Goal: Find specific page/section: Find specific page/section

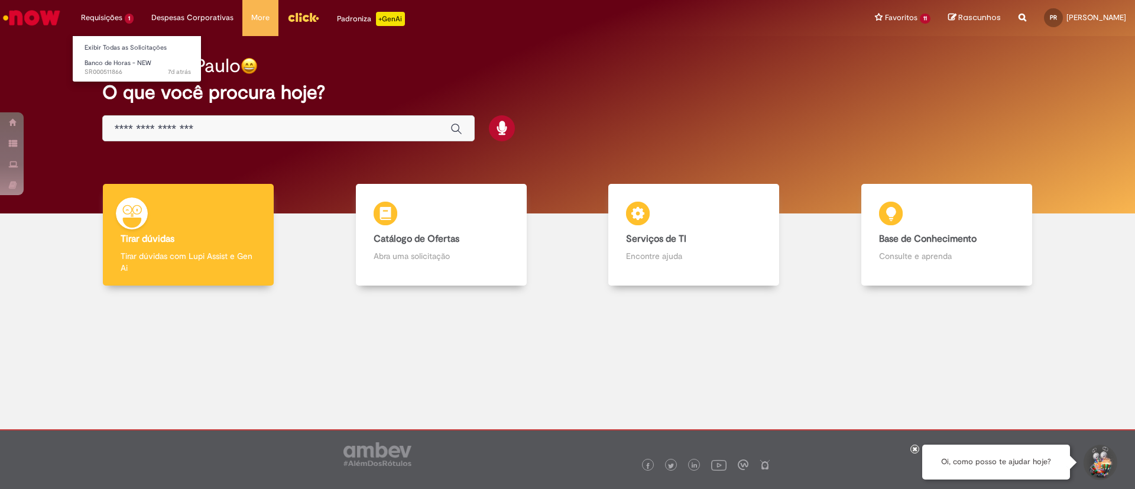
click at [101, 21] on li "Requisições 1 Exibir Todas as Solicitações Banco de Horas - NEW 7d atrás 7 dias…" at bounding box center [107, 17] width 70 height 35
click at [118, 47] on link "Exibir Todas as Solicitações" at bounding box center [138, 47] width 130 height 13
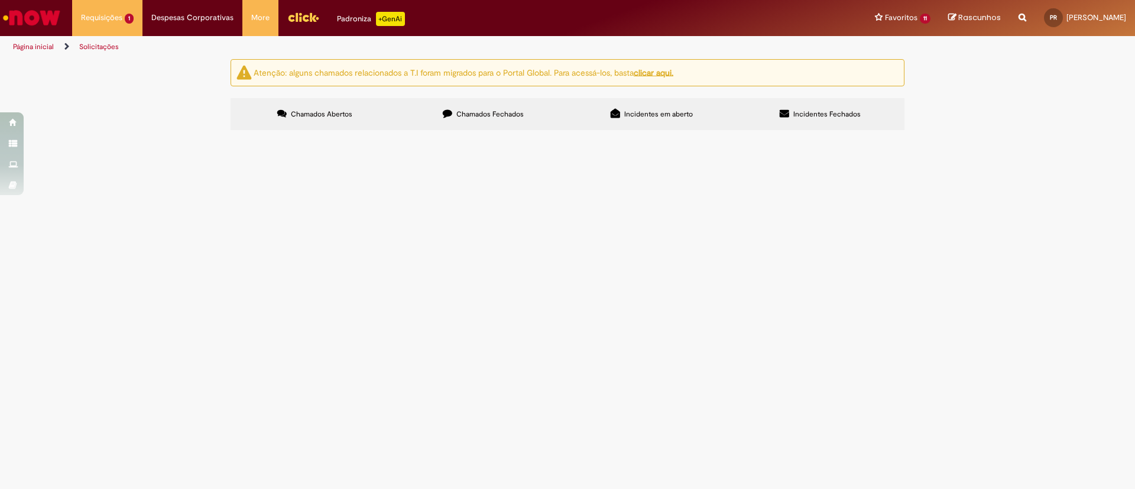
click at [0, 0] on button at bounding box center [0, 0] width 0 height 0
click at [866, 20] on li "Favoritos 11 Exibir todos os Favoritos Cadastro de Material Workday Learning Li…" at bounding box center [902, 17] width 73 height 35
click at [987, 134] on div "Atenção: alguns chamados relacionados a T.I foram migrados para o Portal Global…" at bounding box center [567, 96] width 1135 height 74
click at [866, 17] on li "Favoritos 11 Exibir todos os Favoritos Cadastro de Material Workday Learning Li…" at bounding box center [902, 17] width 73 height 35
click at [110, 52] on link "Exibir Todas as Solicitações" at bounding box center [138, 47] width 130 height 13
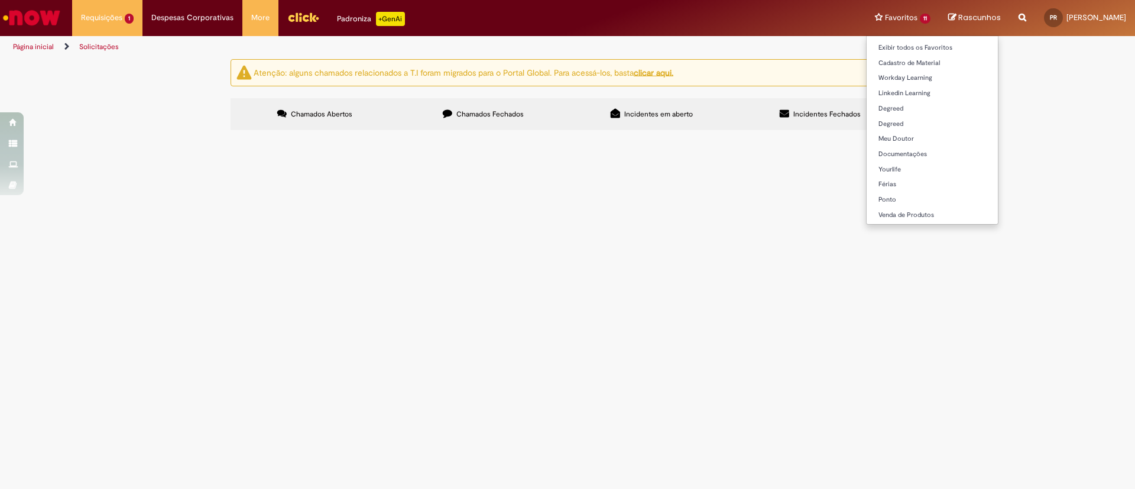
click at [866, 16] on li "Favoritos 11 Exibir todos os Favoritos Cadastro de Material Workday Learning Li…" at bounding box center [902, 17] width 73 height 35
click at [866, 44] on link "Exibir todos os Favoritos" at bounding box center [931, 47] width 131 height 13
click at [866, 50] on link "Exibir todos os Favoritos" at bounding box center [931, 47] width 131 height 13
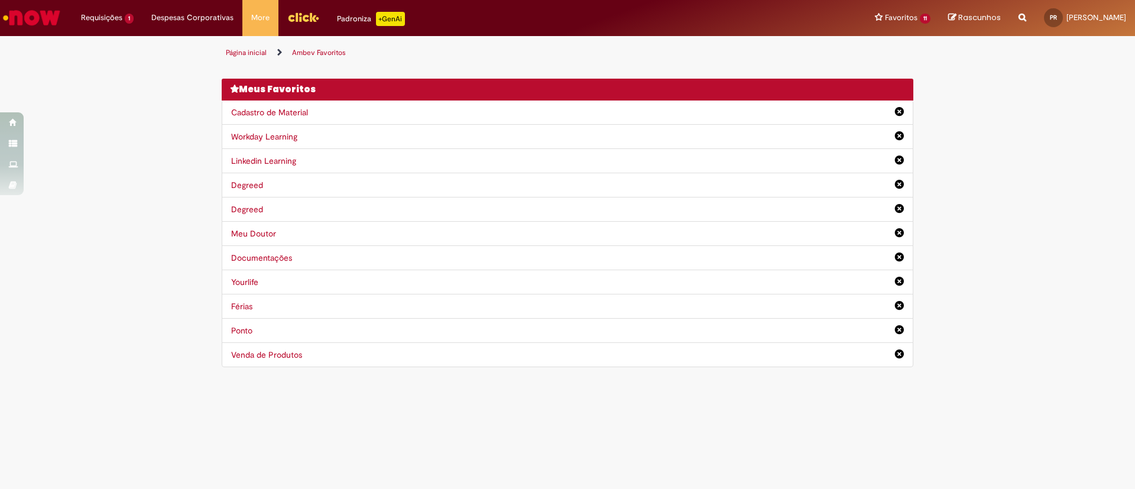
click at [1049, 186] on div "Página inicial Ambev Favoritos Você não tem nenhum favoritos Depois de adiciona…" at bounding box center [567, 210] width 1135 height 337
click at [99, 20] on li "Requisições 1 Exibir Todas as Solicitações Banco de Horas - NEW 7d atrás 7 dias…" at bounding box center [107, 17] width 70 height 35
click at [872, 20] on li "Favoritos 11 Exibir todos os Favoritos Cadastro de Material Workday Learning Li…" at bounding box center [902, 17] width 73 height 35
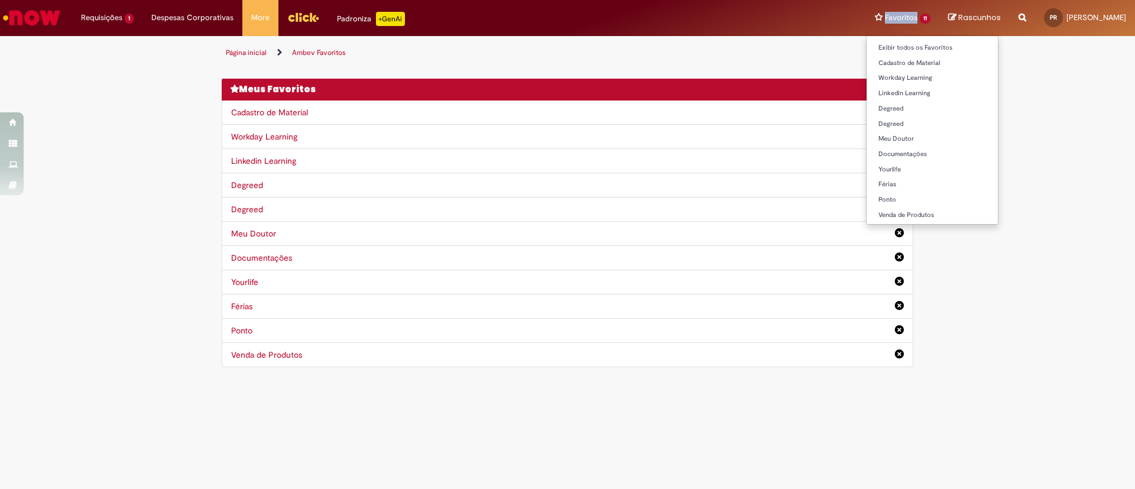
click at [872, 20] on li "Favoritos 11 Exibir todos os Favoritos Cadastro de Material Workday Learning Li…" at bounding box center [902, 17] width 73 height 35
click at [883, 18] on li "Favoritos 11 Exibir todos os Favoritos Cadastro de Material Workday Learning Li…" at bounding box center [902, 17] width 73 height 35
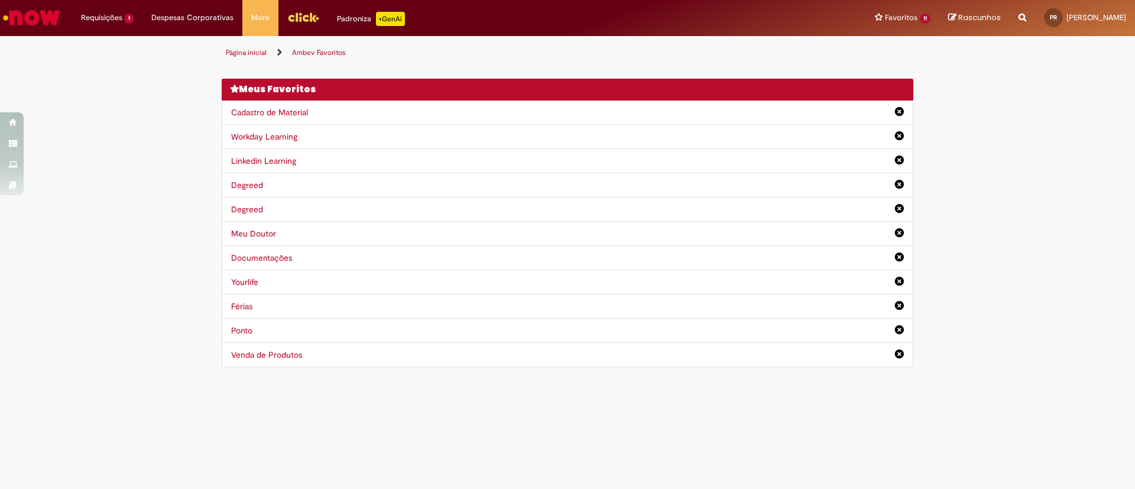
click at [958, 21] on span "Rascunhos" at bounding box center [979, 17] width 43 height 11
click at [132, 279] on div "Página inicial Ambev Favoritos Você não tem nenhum favoritos Depois de adiciona…" at bounding box center [567, 210] width 1135 height 337
click at [293, 17] on img "Menu Cabeçalho" at bounding box center [303, 17] width 32 height 18
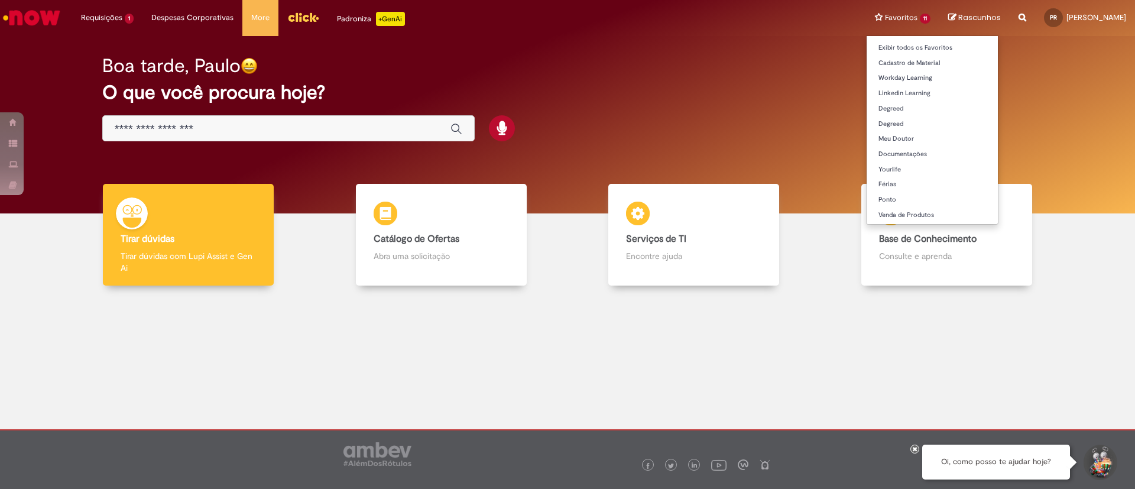
click at [866, 17] on li "Favoritos 11 Exibir todos os Favoritos Cadastro de Material Workday Learning Li…" at bounding box center [902, 17] width 73 height 35
click at [882, 16] on li "Favoritos 11 Exibir todos os Favoritos Cadastro de Material Workday Learning Li…" at bounding box center [902, 17] width 73 height 35
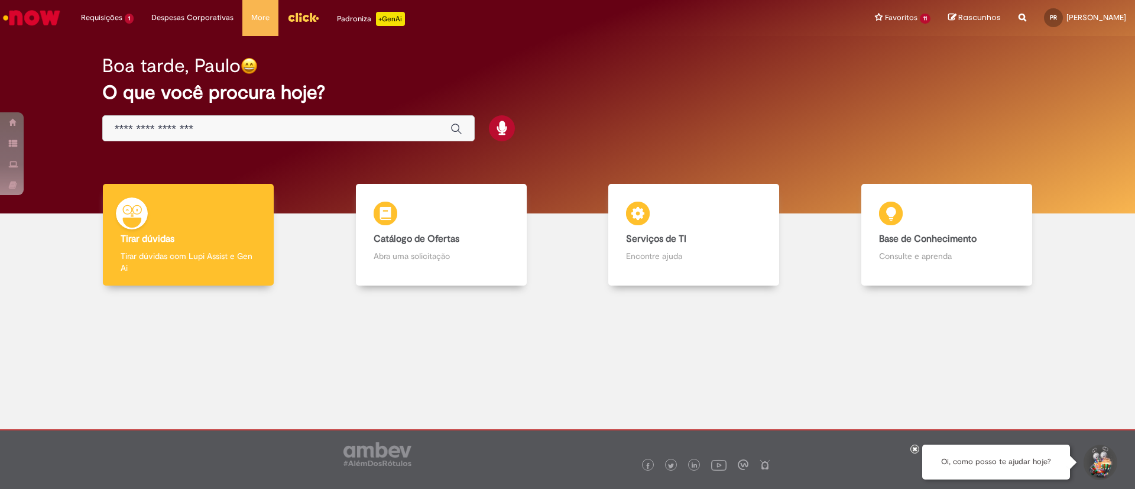
click at [968, 356] on div at bounding box center [567, 377] width 1117 height 166
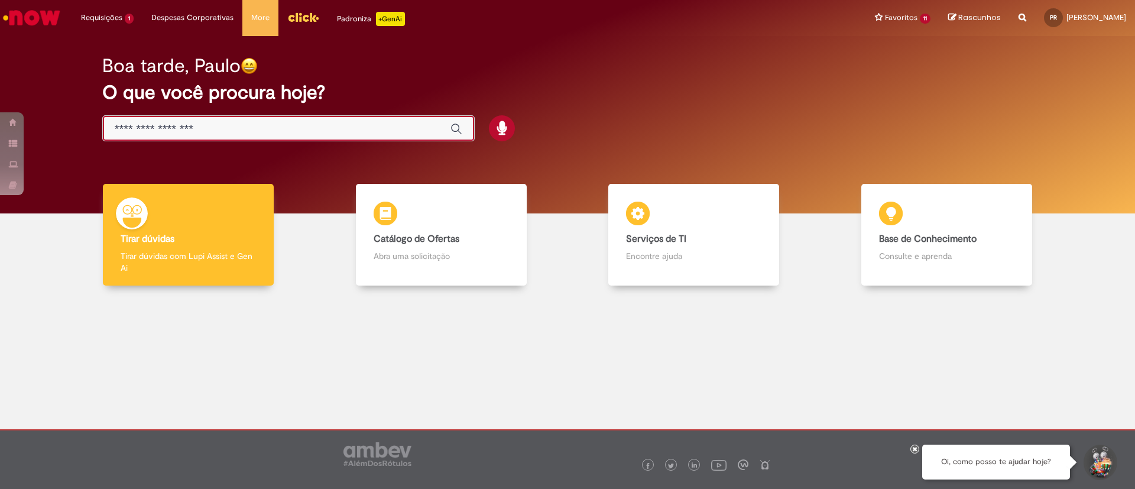
click at [382, 135] on input "Basta digitar aqui" at bounding box center [277, 129] width 324 height 14
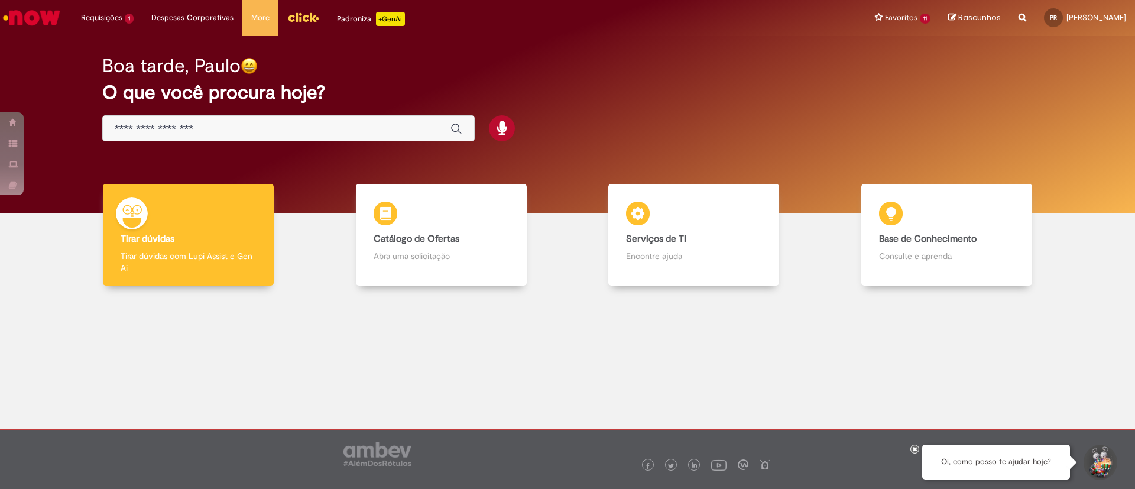
click at [242, 359] on div at bounding box center [567, 377] width 1117 height 166
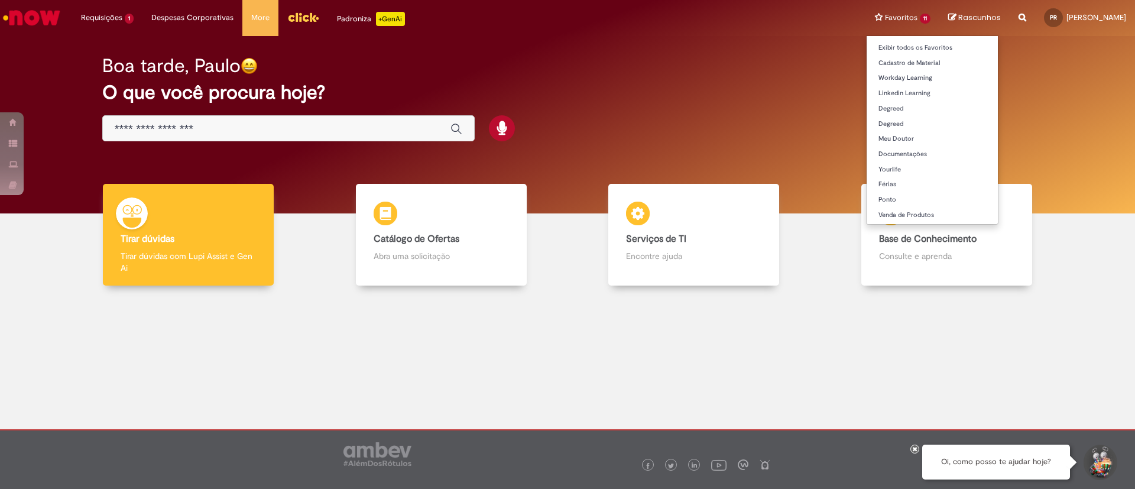
click at [866, 13] on li "Favoritos 11 Exibir todos os Favoritos Cadastro de Material Workday Learning Li…" at bounding box center [902, 17] width 73 height 35
click at [866, 15] on li "Favoritos 11 Exibir todos os Favoritos Cadastro de Material Workday Learning Li…" at bounding box center [902, 17] width 73 height 35
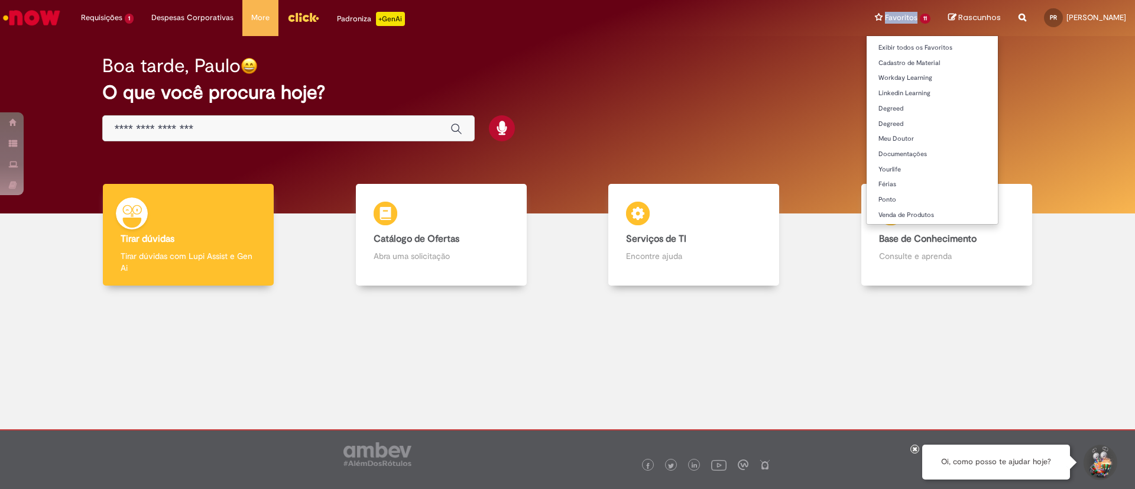
click at [866, 15] on li "Favoritos 11 Exibir todos os Favoritos Cadastro de Material Workday Learning Li…" at bounding box center [902, 17] width 73 height 35
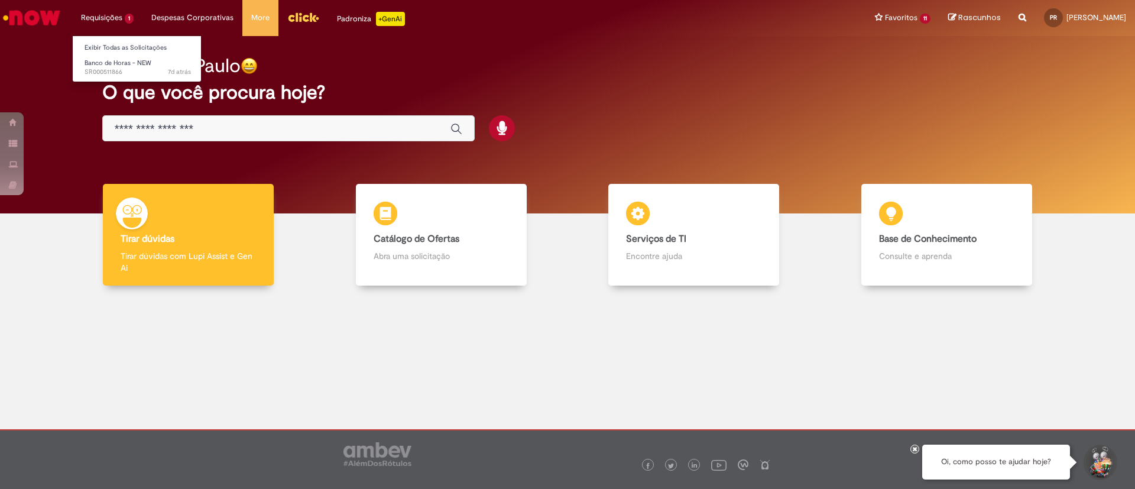
click at [115, 22] on li "Requisições 1 Exibir Todas as Solicitações Banco de Horas - NEW 7d atrás 7 dias…" at bounding box center [107, 17] width 70 height 35
click at [106, 16] on li "Requisições 1 Exibir Todas as Solicitações Banco de Horas - NEW 7d atrás 7 dias…" at bounding box center [107, 17] width 70 height 35
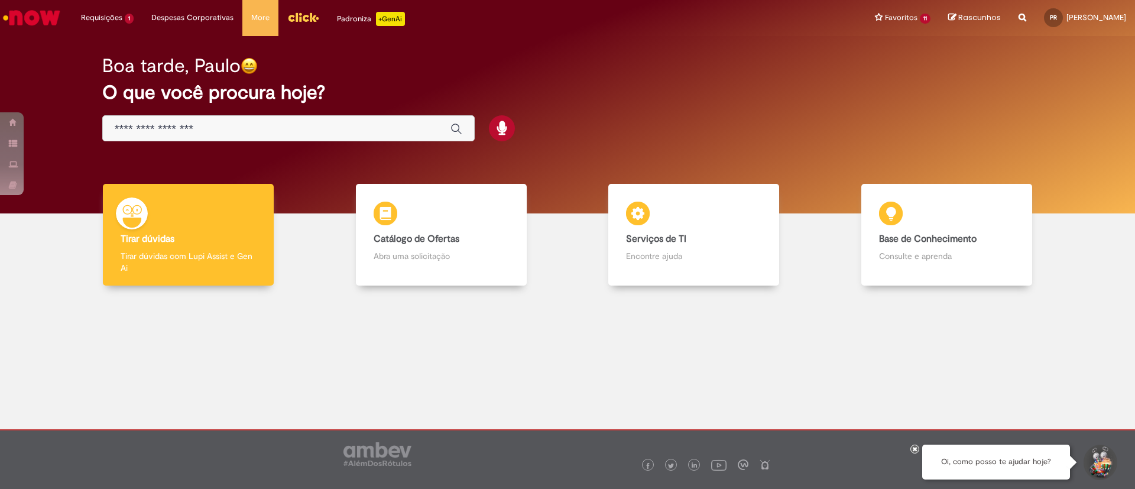
drag, startPoint x: 161, startPoint y: 119, endPoint x: 175, endPoint y: 126, distance: 15.3
click at [175, 126] on div "Global" at bounding box center [288, 128] width 372 height 27
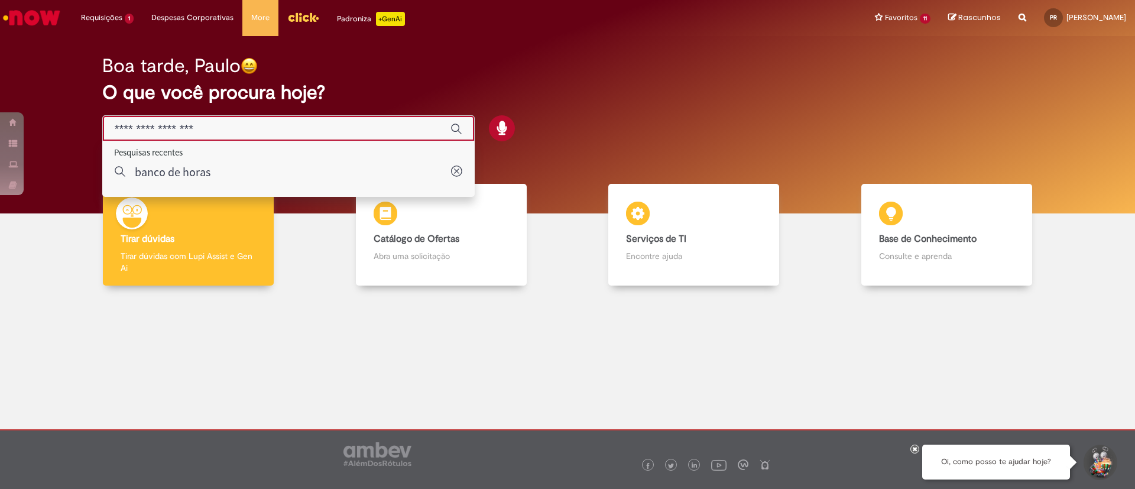
click at [172, 125] on input "Basta digitar aqui" at bounding box center [277, 129] width 324 height 14
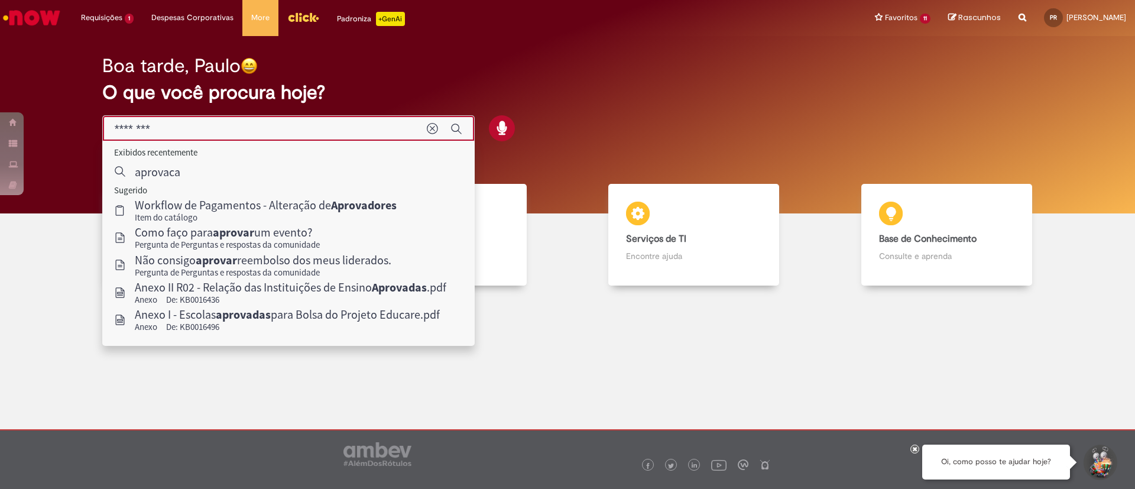
type input "*********"
